Goal: Task Accomplishment & Management: Use online tool/utility

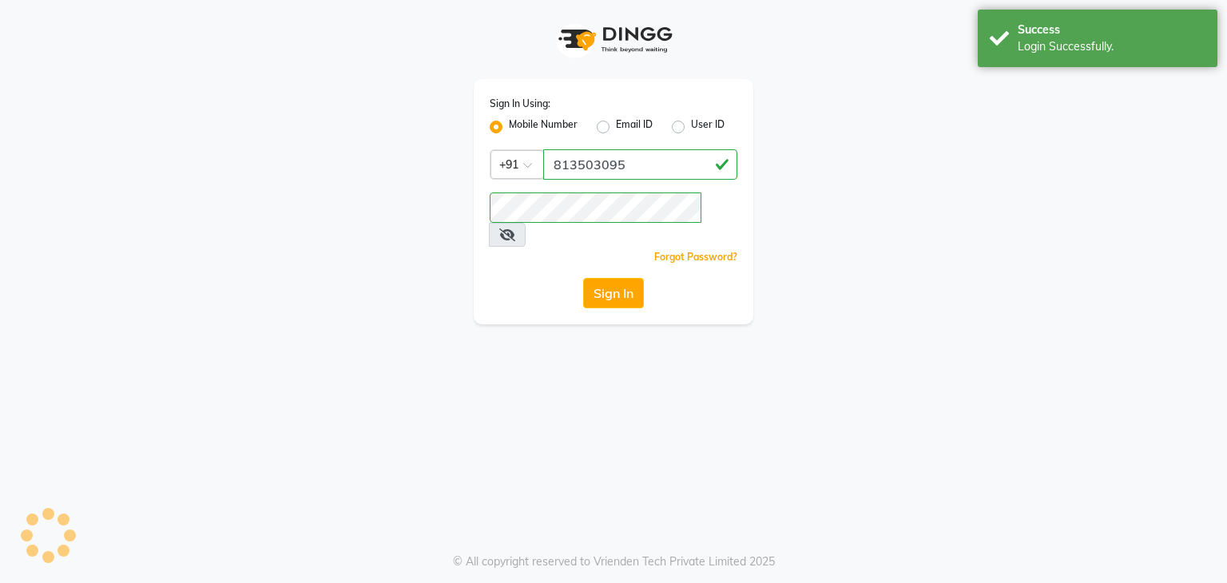
select select "service"
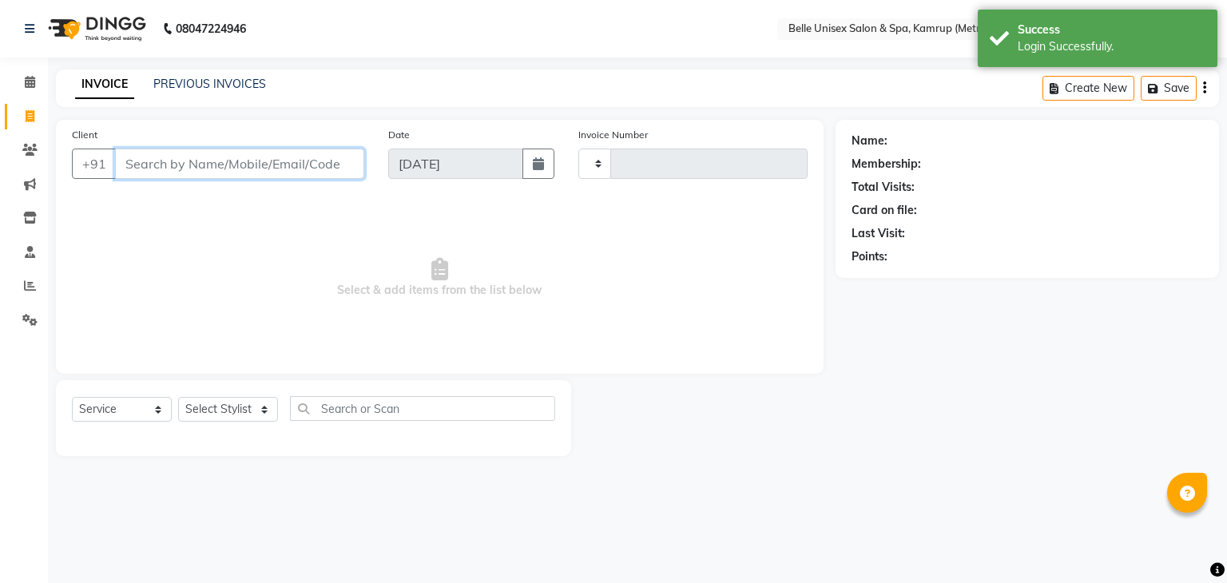
type input "1109"
select select "7291"
